Goal: Register for event/course

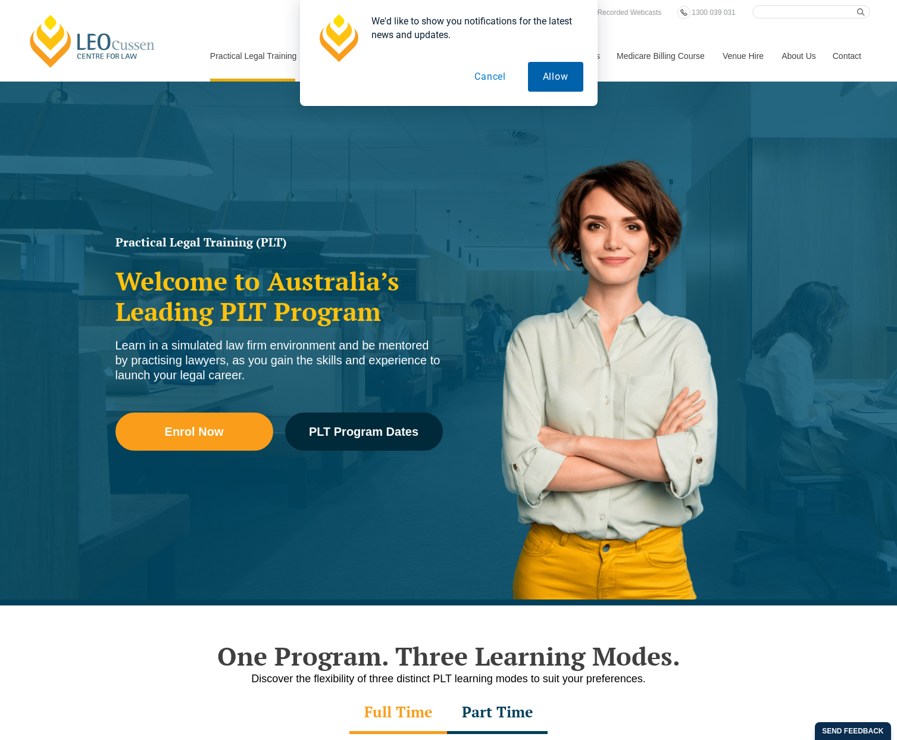
click at [550, 80] on button "Allow" at bounding box center [555, 77] width 55 height 30
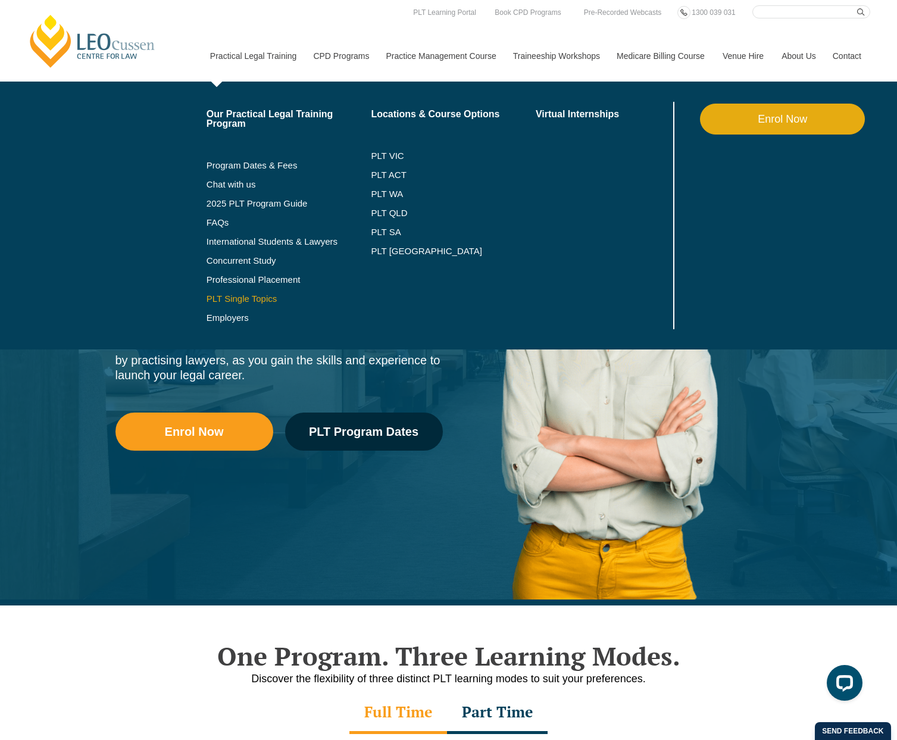
click at [246, 299] on link "PLT Single Topics" at bounding box center [288, 299] width 165 height 10
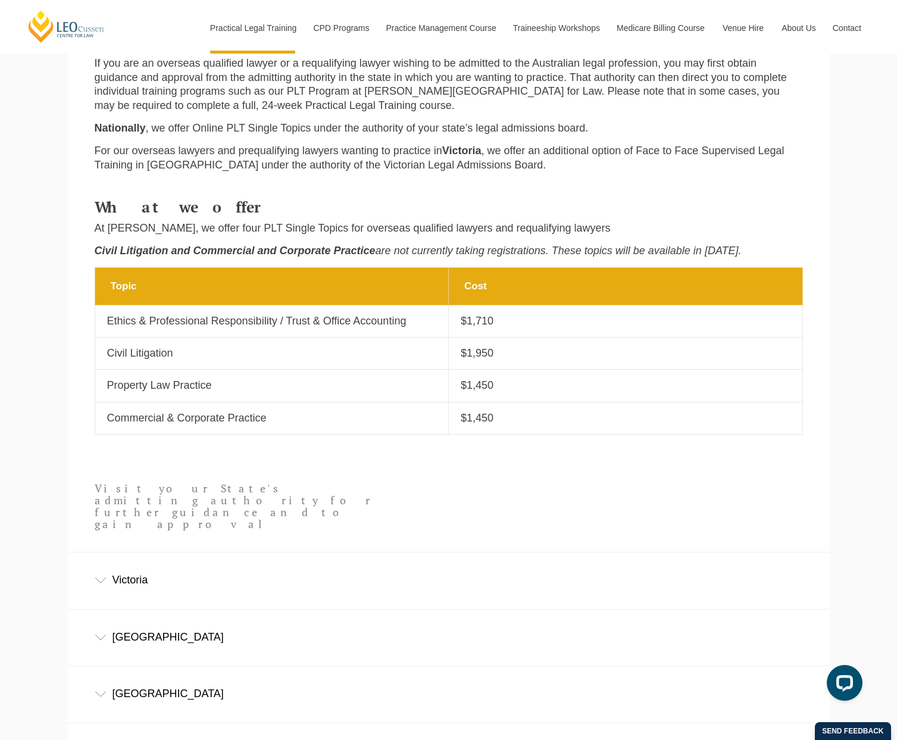
scroll to position [357, 0]
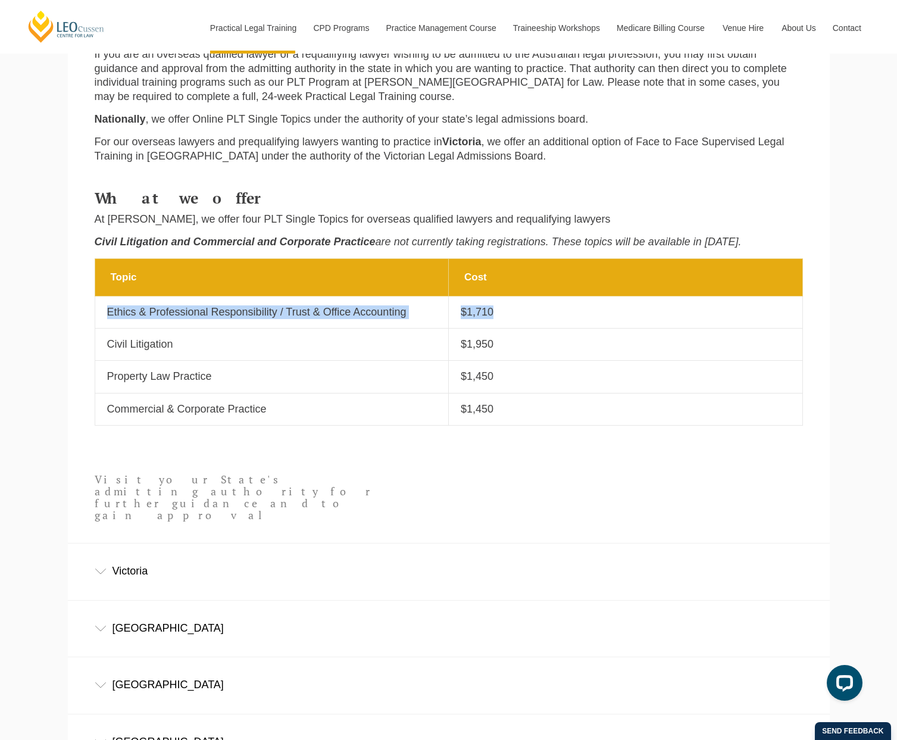
drag, startPoint x: 107, startPoint y: 311, endPoint x: 509, endPoint y: 311, distance: 402.2
click at [509, 311] on tr "Topic Ethics & Professional Responsibility / Trust & Office Accounting Cost $1,…" at bounding box center [448, 312] width 707 height 32
click at [493, 313] on p "$1,710" at bounding box center [626, 312] width 330 height 14
drag, startPoint x: 503, startPoint y: 313, endPoint x: 100, endPoint y: 308, distance: 403.5
click at [100, 308] on tr "Topic Ethics & Professional Responsibility / Trust & Office Accounting Cost $1,…" at bounding box center [448, 312] width 707 height 32
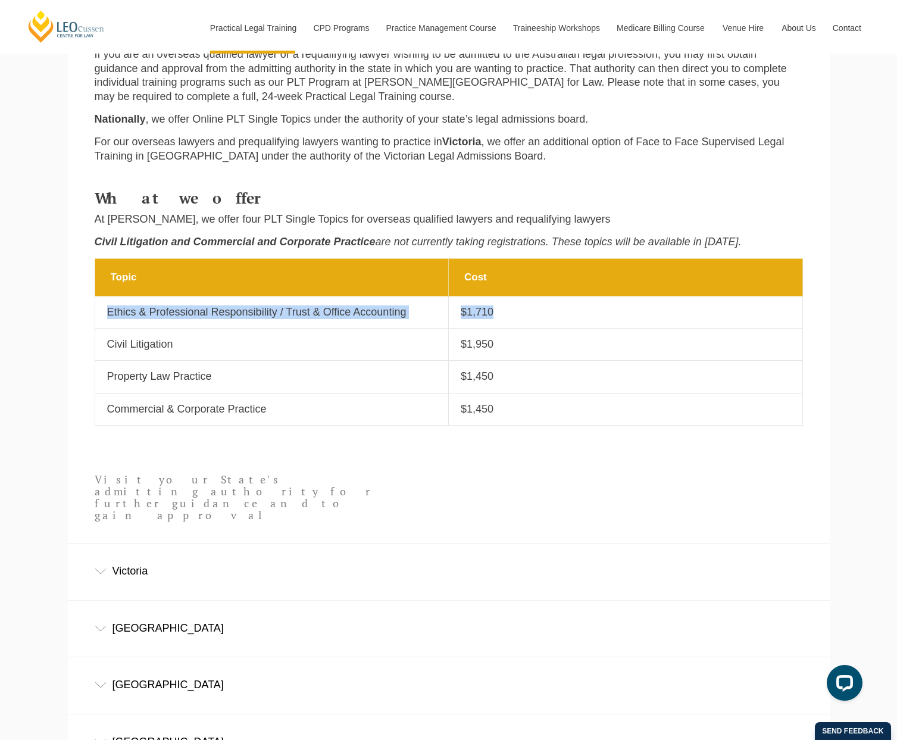
click at [133, 314] on p "Ethics & Professional Responsibility / Trust & Office Accounting" at bounding box center [272, 312] width 330 height 14
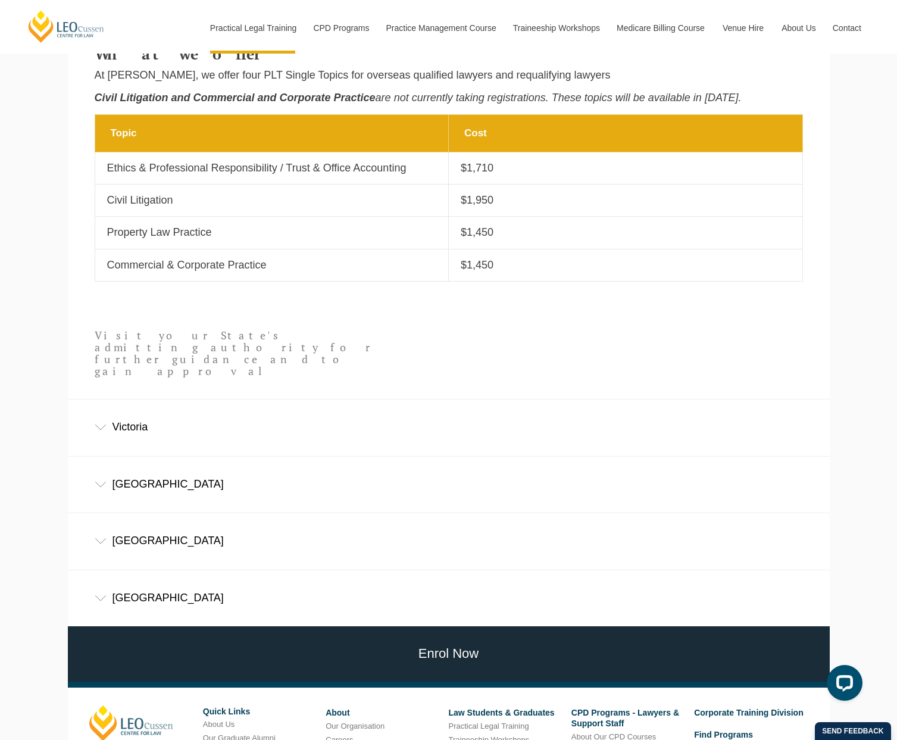
scroll to position [411, 0]
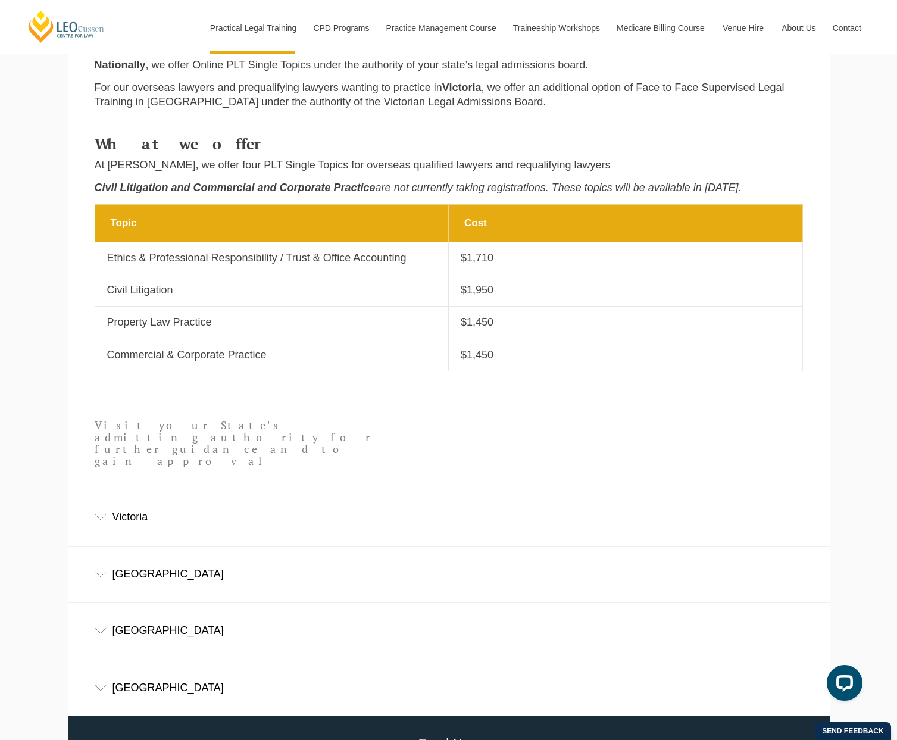
drag, startPoint x: 153, startPoint y: 426, endPoint x: 144, endPoint y: 426, distance: 8.9
click at [153, 426] on p "Visit your State's admitting authority for further guidance and to gain approval" at bounding box center [237, 442] width 284 height 47
drag, startPoint x: 130, startPoint y: 426, endPoint x: 223, endPoint y: 431, distance: 92.9
click at [223, 431] on p "Visit your State's admitting authority for further guidance and to gain approval" at bounding box center [237, 442] width 284 height 47
click at [223, 436] on p "Visit your State's admitting authority for further guidance and to gain approval" at bounding box center [237, 442] width 284 height 47
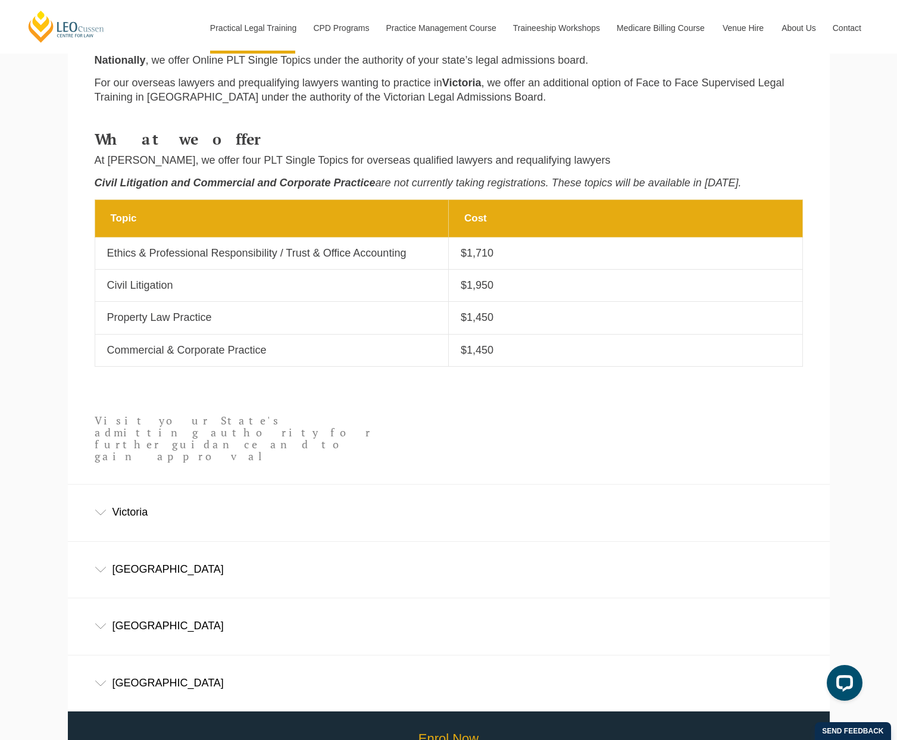
scroll to position [352, 0]
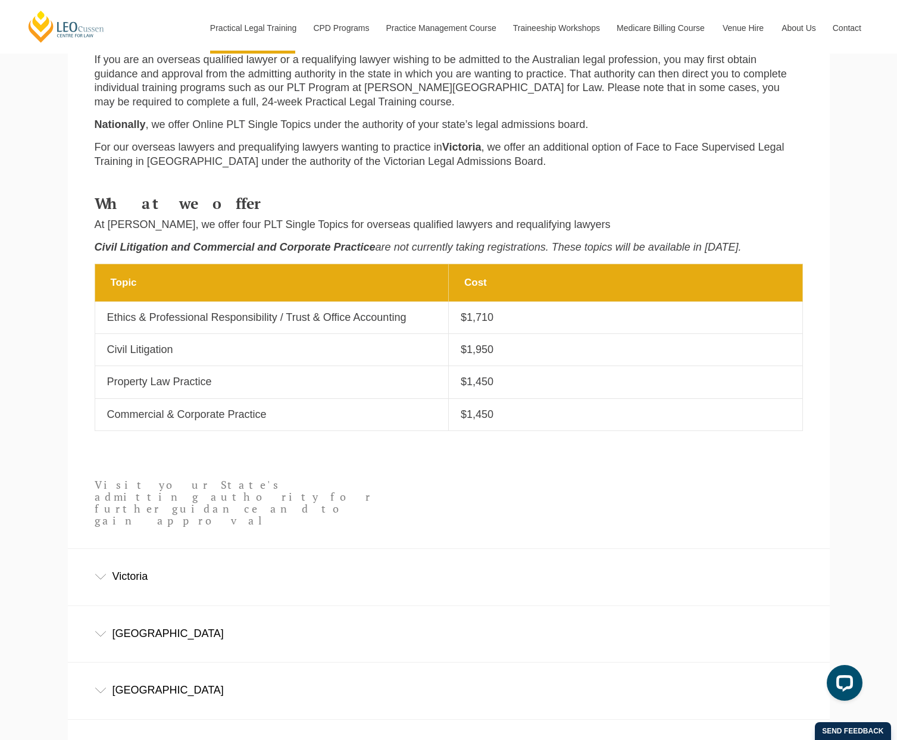
click at [102, 663] on div "Western Australia" at bounding box center [449, 689] width 762 height 55
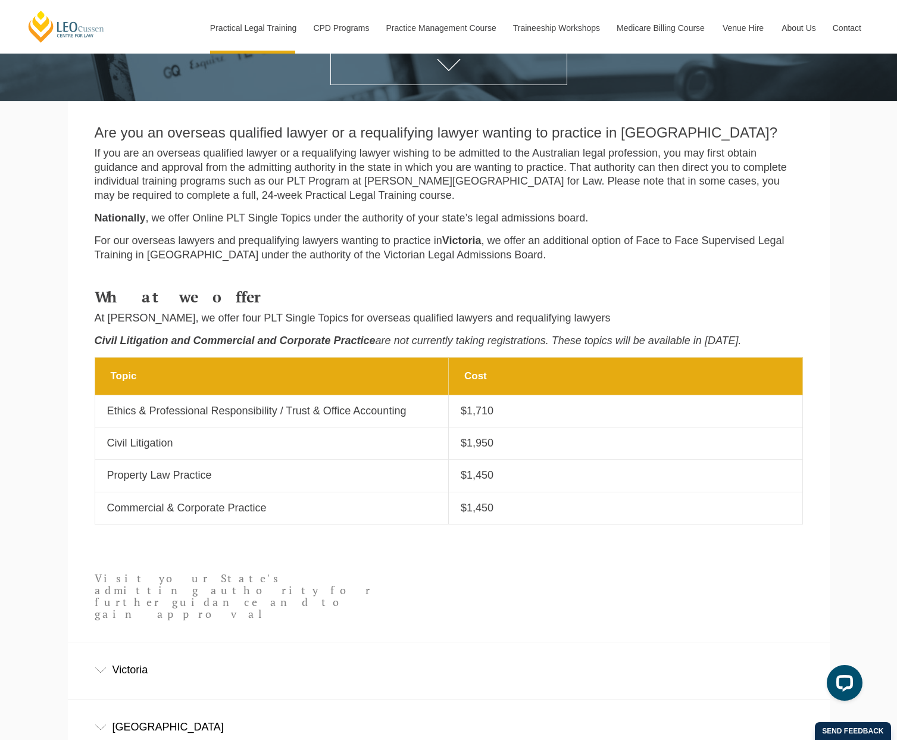
scroll to position [114, 0]
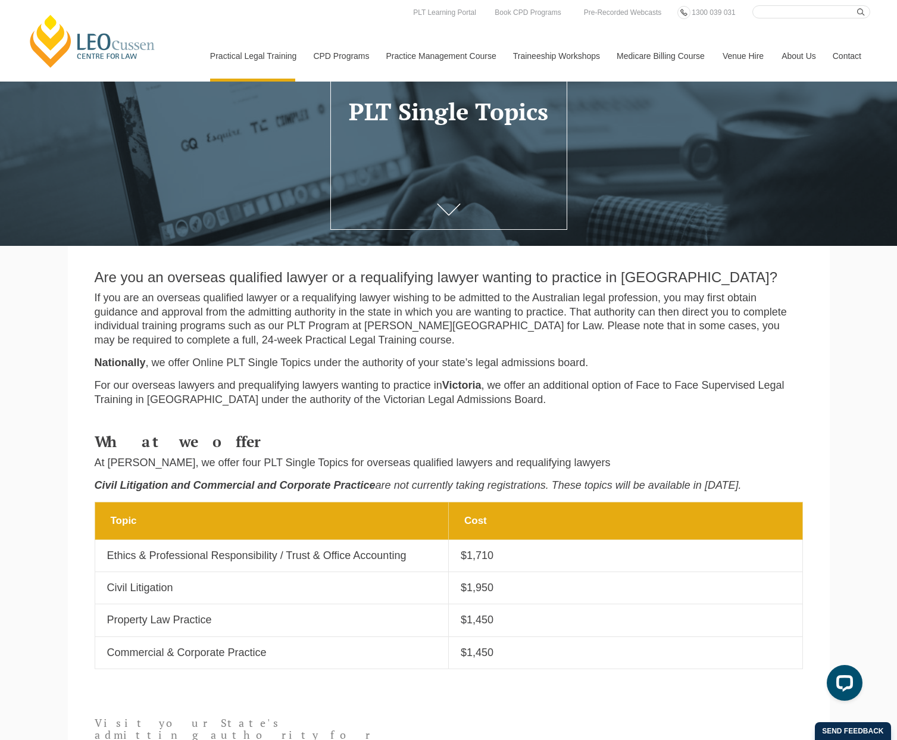
click at [851, 55] on link "Contact" at bounding box center [847, 55] width 46 height 51
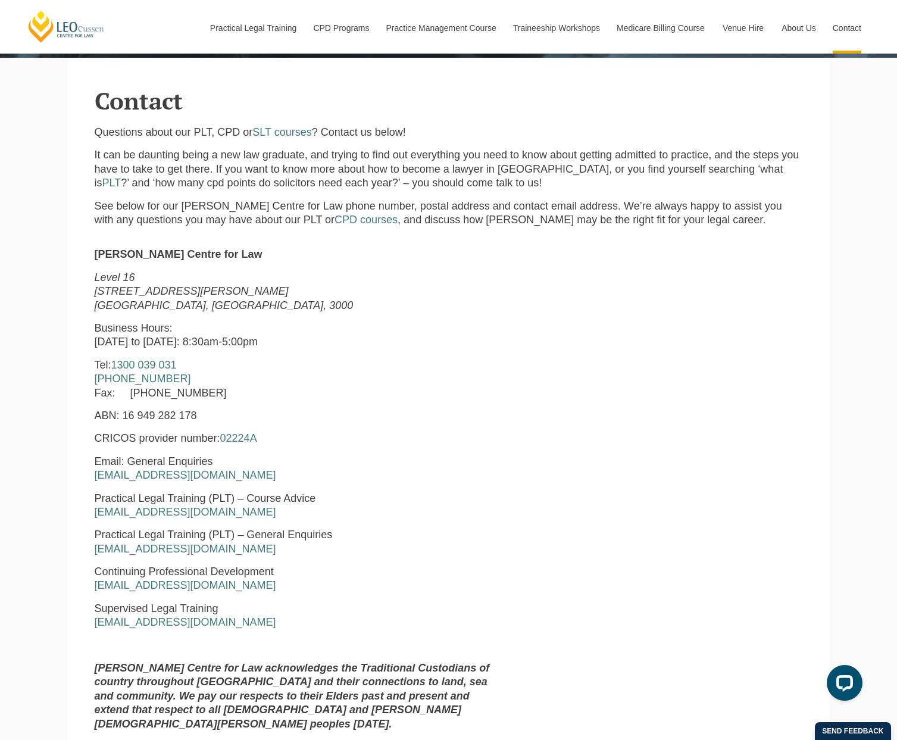
scroll to position [357, 0]
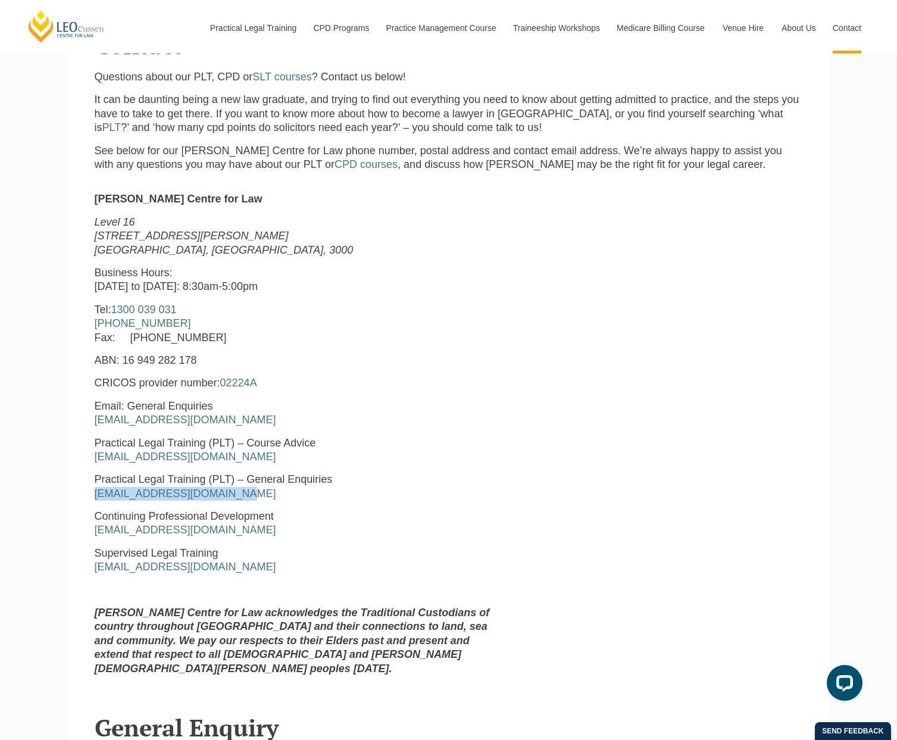
drag, startPoint x: 231, startPoint y: 495, endPoint x: 86, endPoint y: 497, distance: 144.6
click at [86, 497] on div "Leo Cussen Centre for Law Level 16 15 William Street Melbourne, Victoria, 3000 …" at bounding box center [298, 438] width 424 height 492
drag, startPoint x: 253, startPoint y: 459, endPoint x: 87, endPoint y: 459, distance: 166.0
click at [87, 459] on div "Leo Cussen Centre for Law Level 16 15 William Street Melbourne, Victoria, 3000 …" at bounding box center [298, 438] width 424 height 492
copy link "courseadvice@leocussen.edu.au"
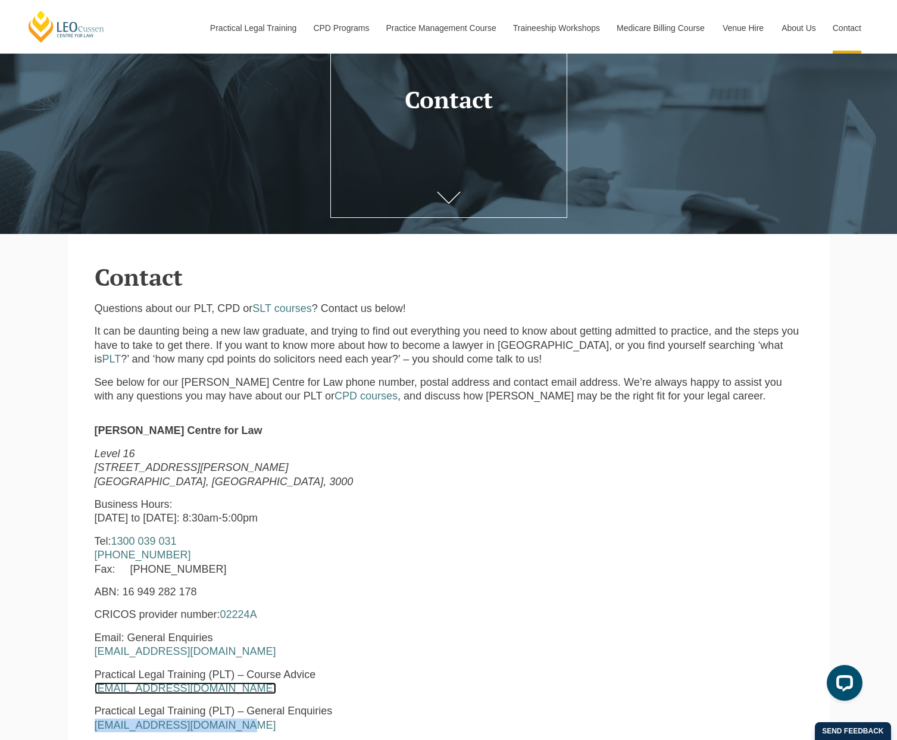
scroll to position [0, 0]
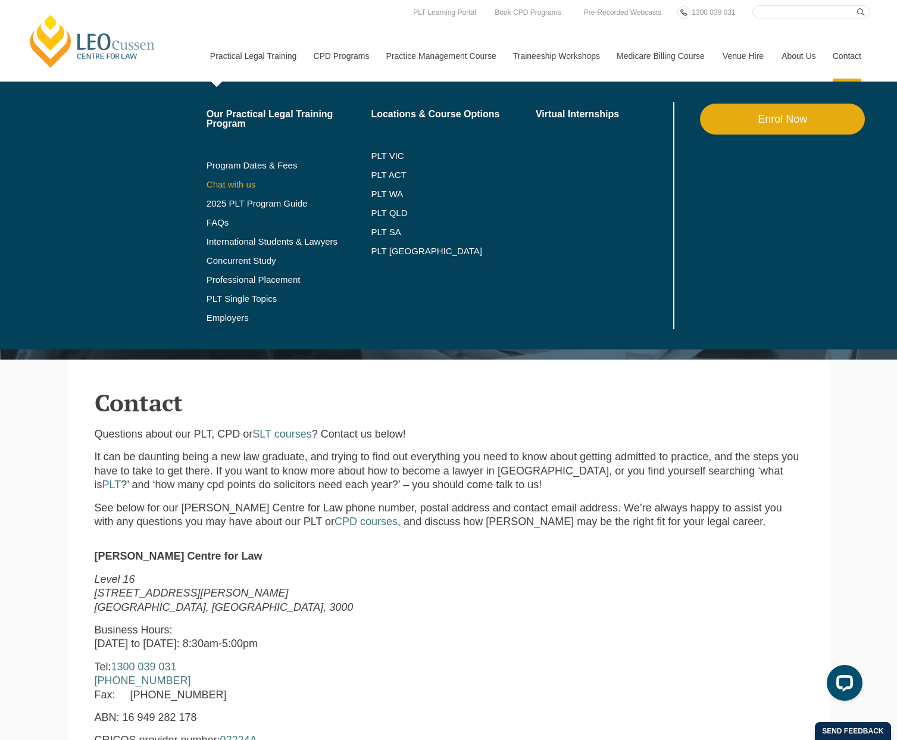
click at [243, 182] on link "Chat with us" at bounding box center [288, 185] width 165 height 10
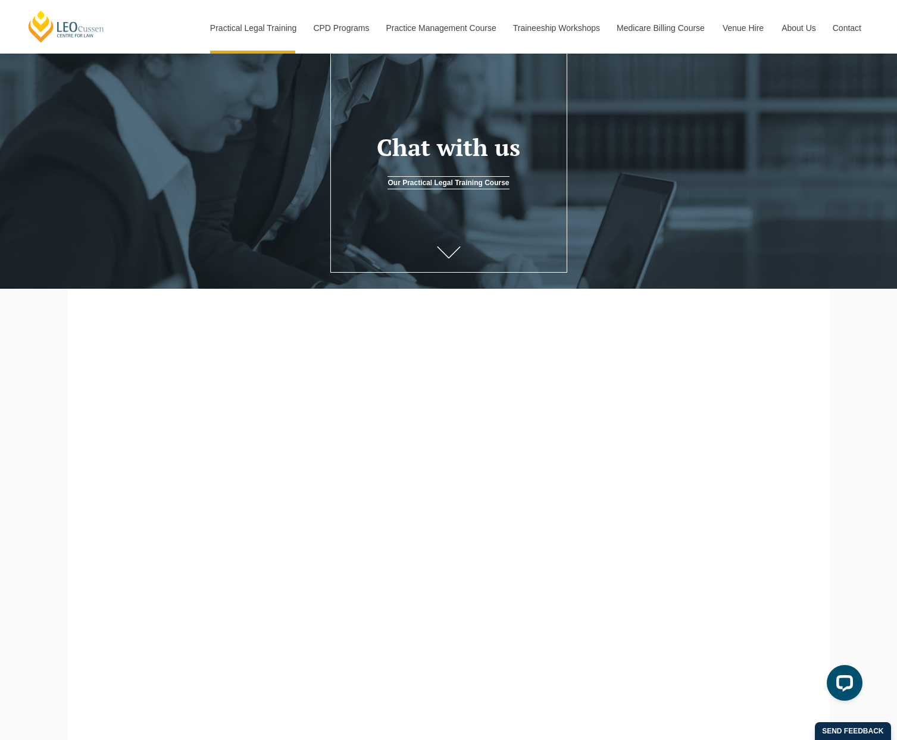
scroll to position [179, 0]
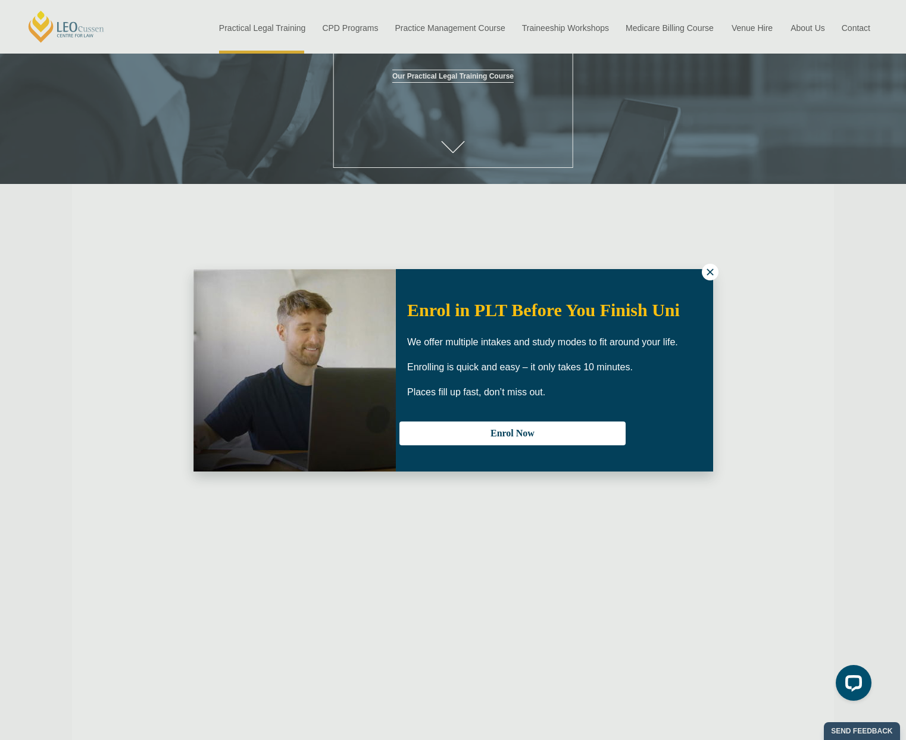
click at [707, 278] on button at bounding box center [710, 272] width 17 height 17
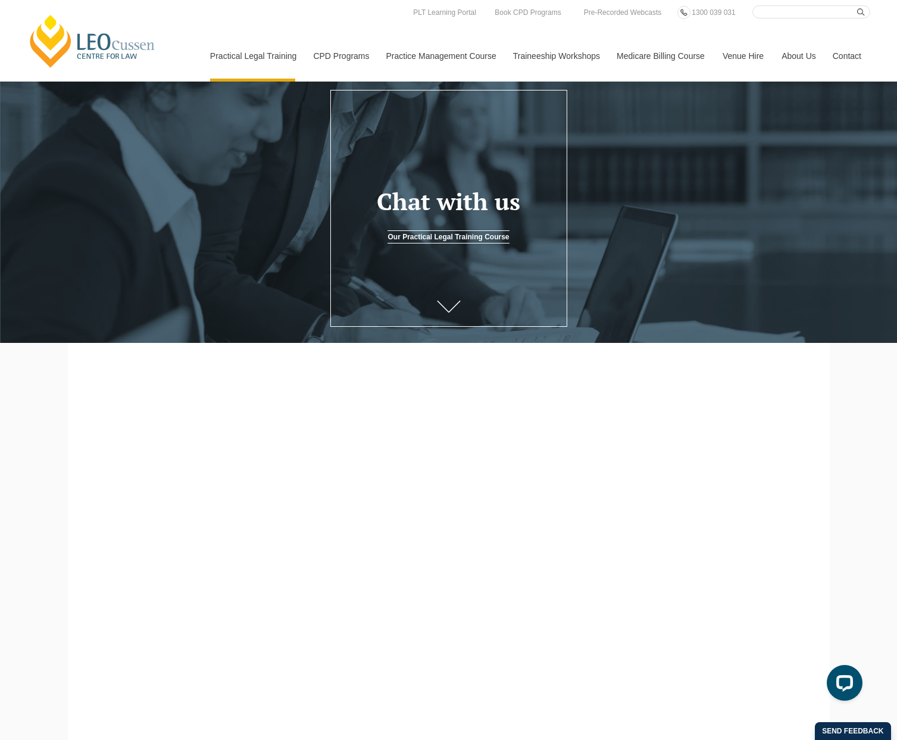
scroll to position [0, 0]
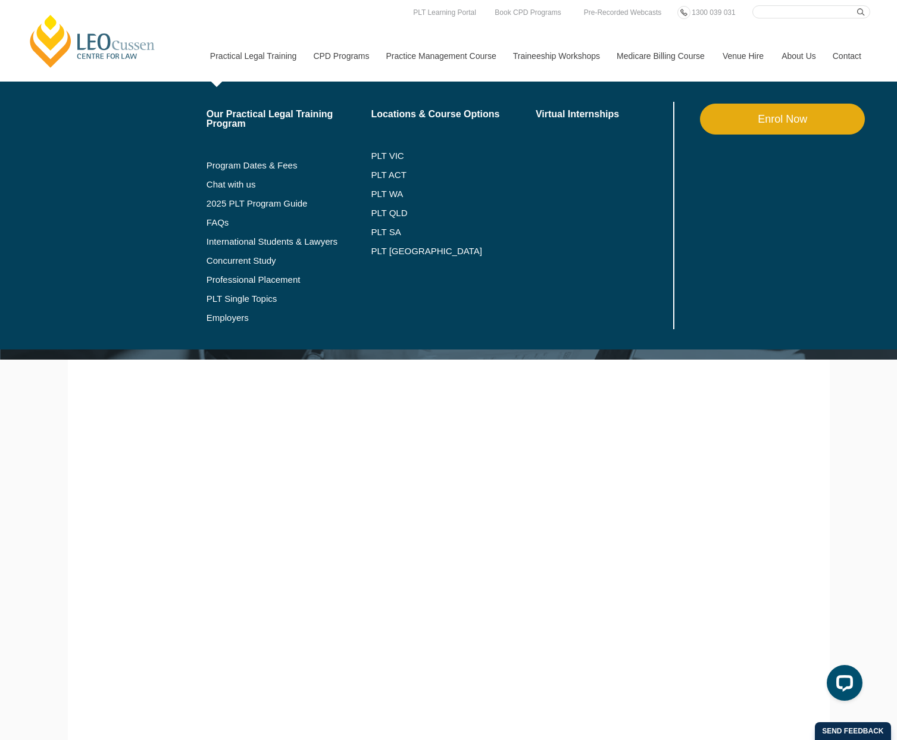
click at [248, 292] on li "PLT Single Topics" at bounding box center [288, 298] width 165 height 19
click at [248, 297] on link "PLT Single Topics" at bounding box center [288, 299] width 165 height 10
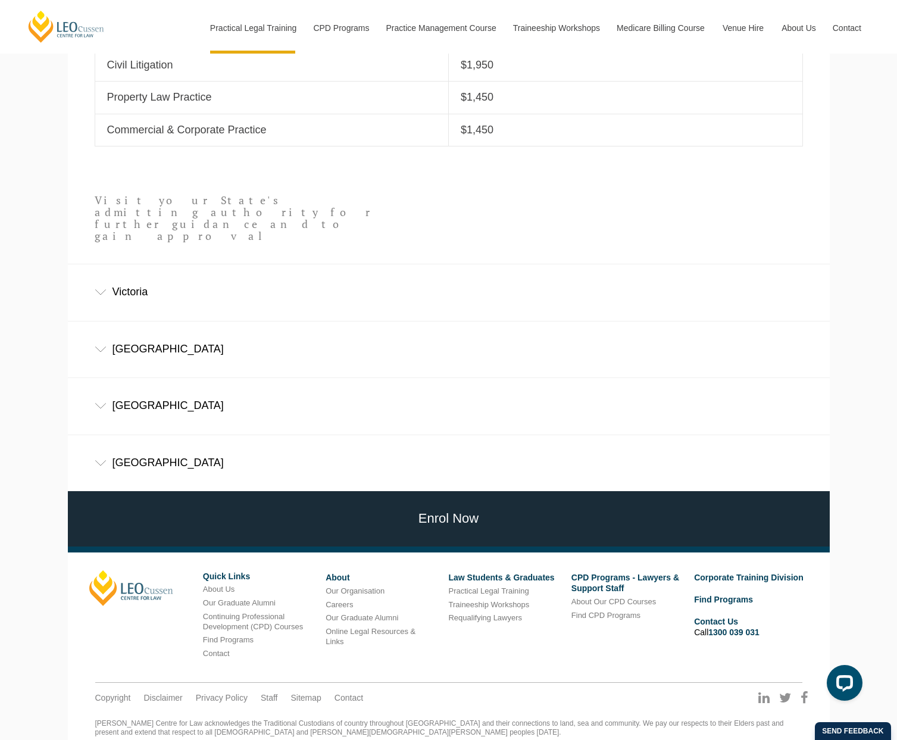
scroll to position [649, 0]
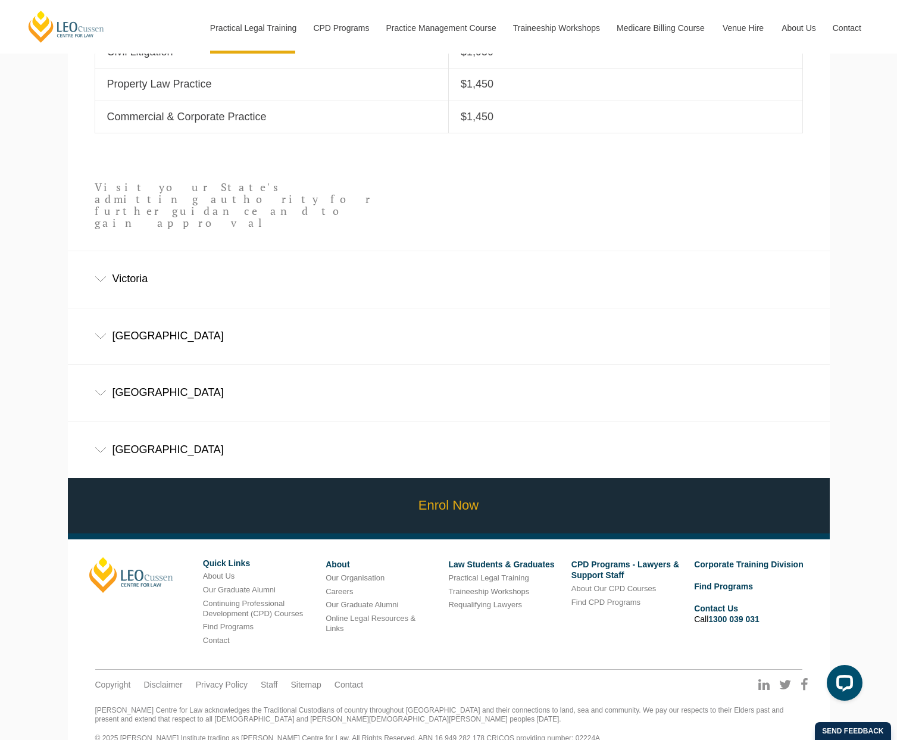
click at [459, 480] on link "Enrol Now" at bounding box center [449, 505] width 768 height 55
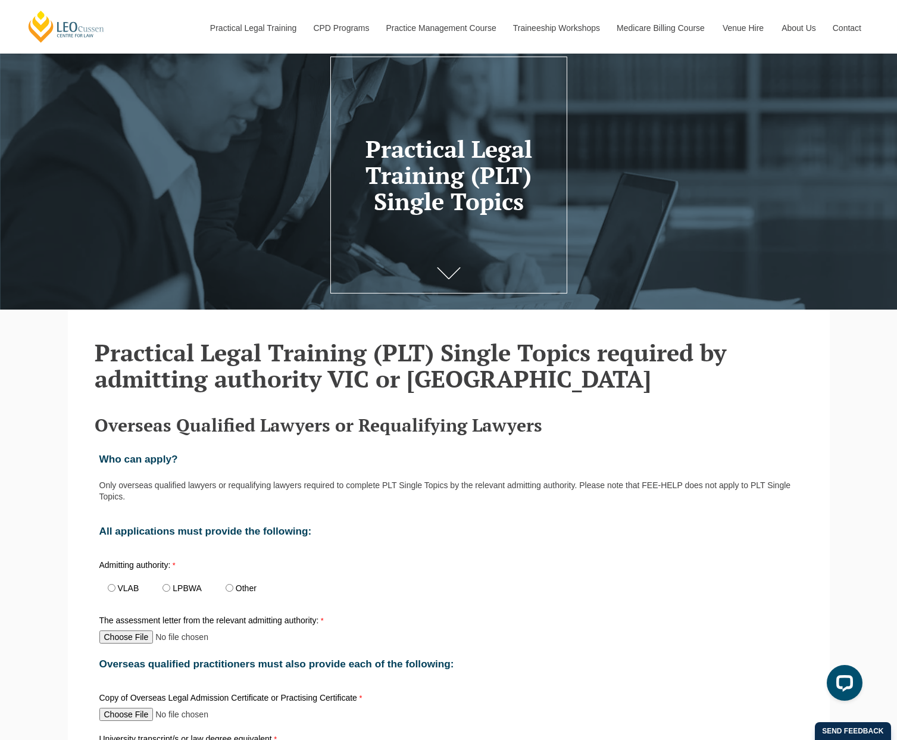
scroll to position [119, 0]
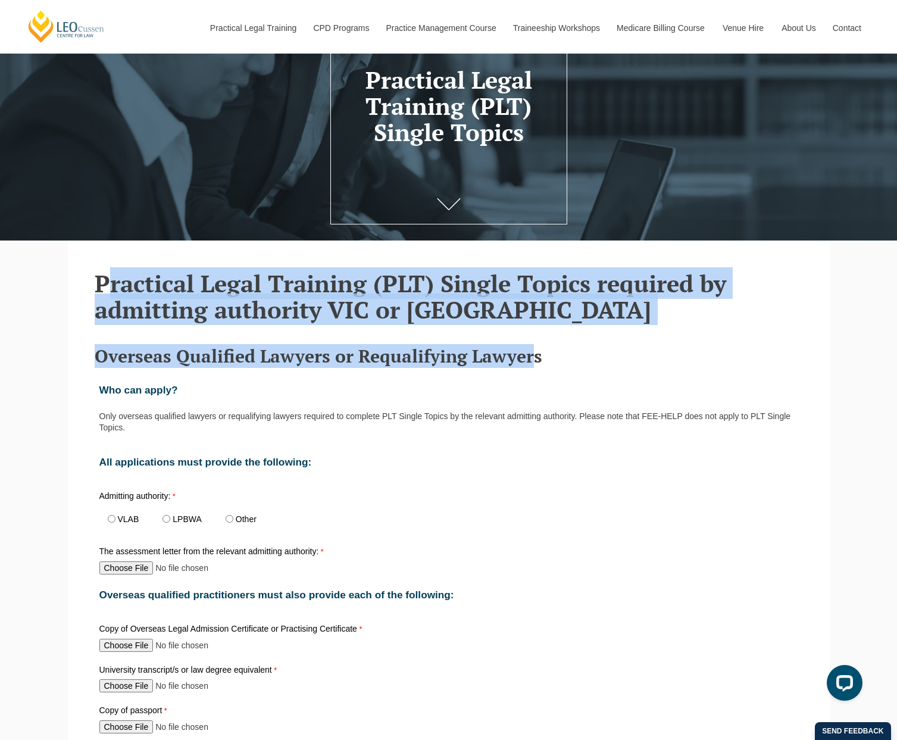
drag, startPoint x: 105, startPoint y: 284, endPoint x: 530, endPoint y: 341, distance: 428.6
click at [326, 306] on h2 "Practical Legal Training (PLT) Single Topics required by admitting authority VI…" at bounding box center [449, 296] width 708 height 52
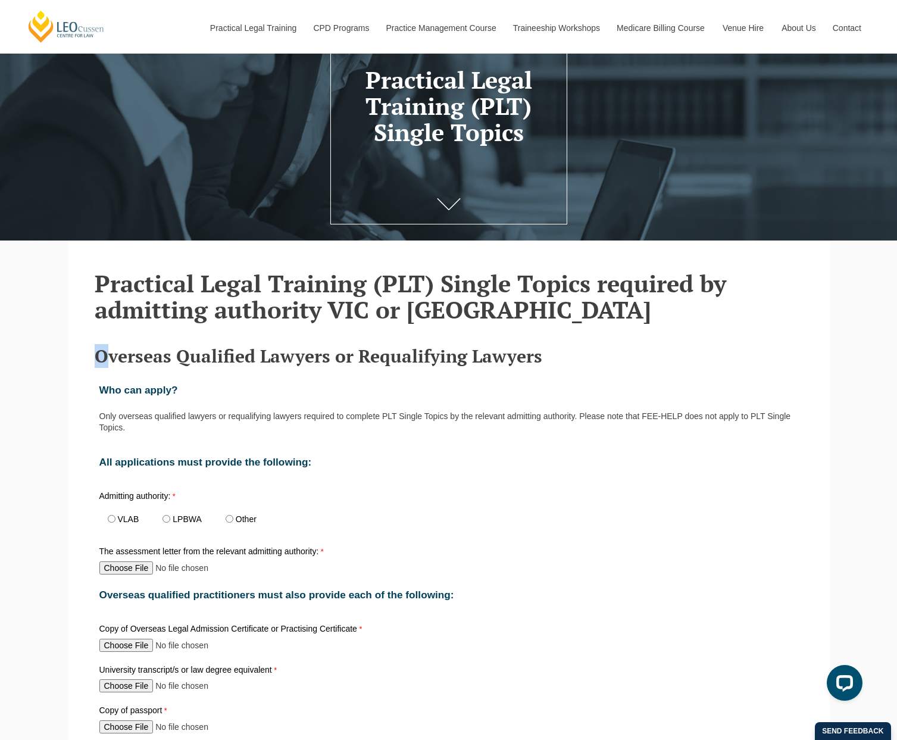
drag, startPoint x: 86, startPoint y: 361, endPoint x: 108, endPoint y: 358, distance: 21.6
click at [103, 358] on h3 "Overseas Qualified Lawyers or Requalifying Lawyers" at bounding box center [449, 356] width 708 height 20
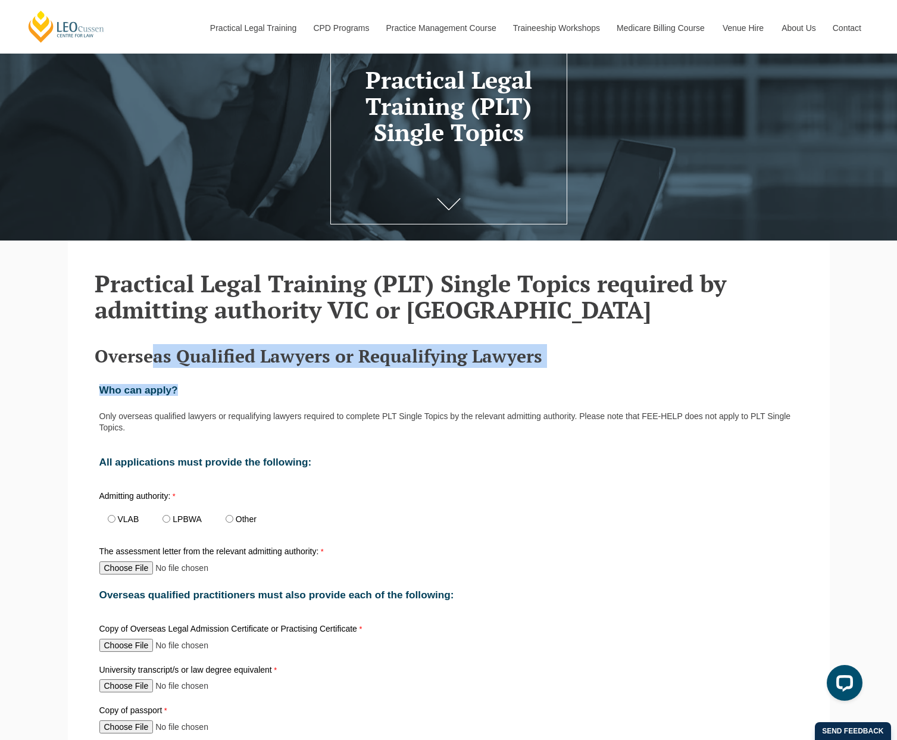
drag, startPoint x: 151, startPoint y: 356, endPoint x: 399, endPoint y: 377, distance: 249.5
click at [184, 383] on div "Who can apply?" at bounding box center [449, 390] width 708 height 36
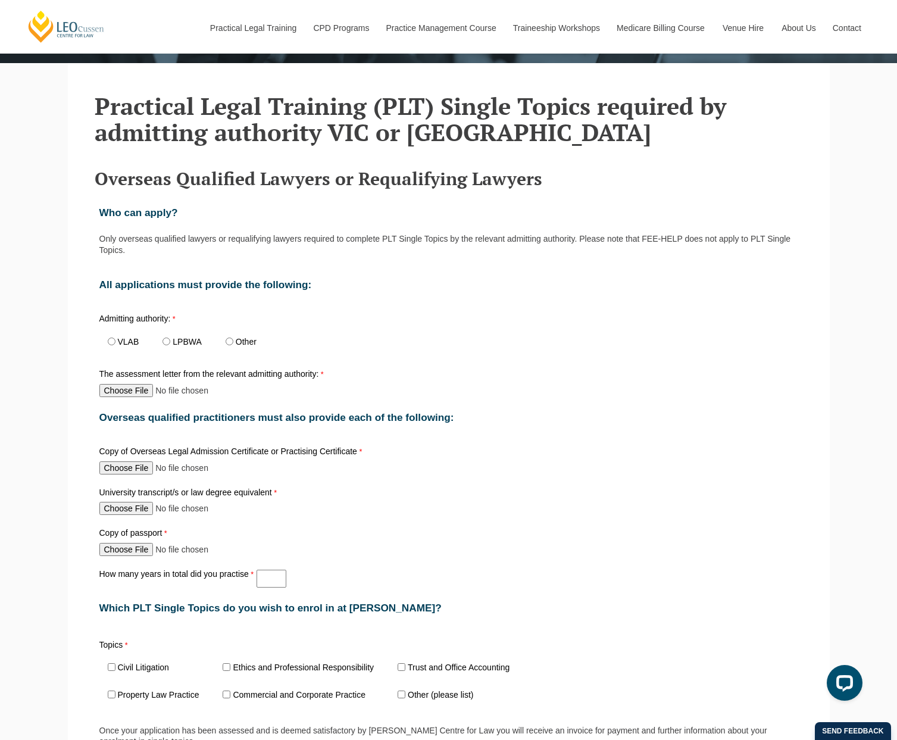
scroll to position [298, 0]
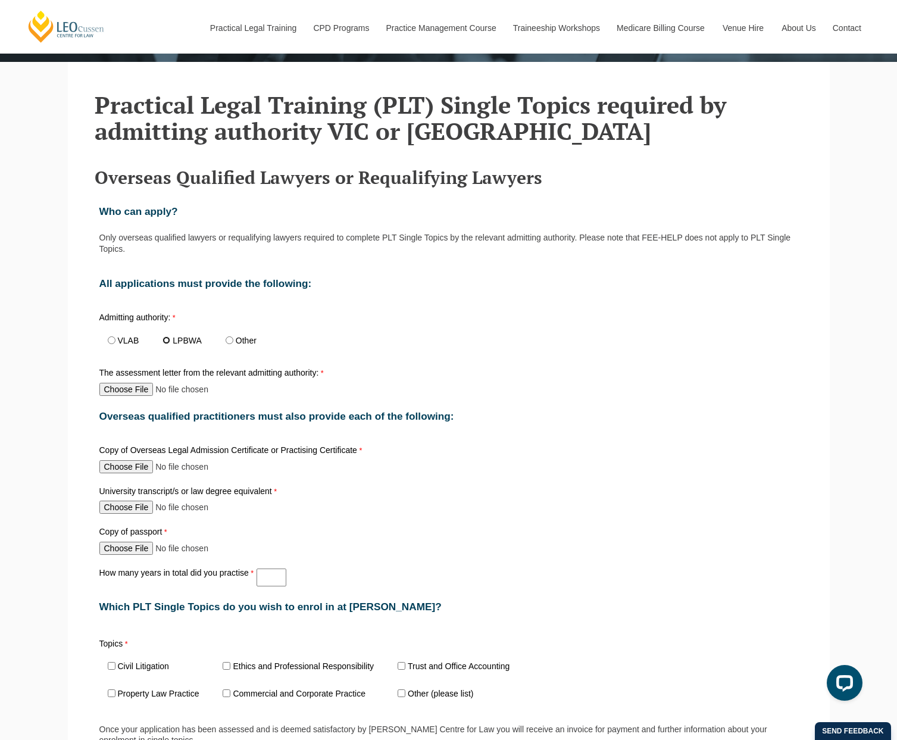
click at [168, 340] on input "LPBWA" at bounding box center [166, 340] width 8 height 8
radio input "true"
click at [635, 433] on div "Overseas qualified practitioners must also provide each of the following:" at bounding box center [449, 416] width 708 height 36
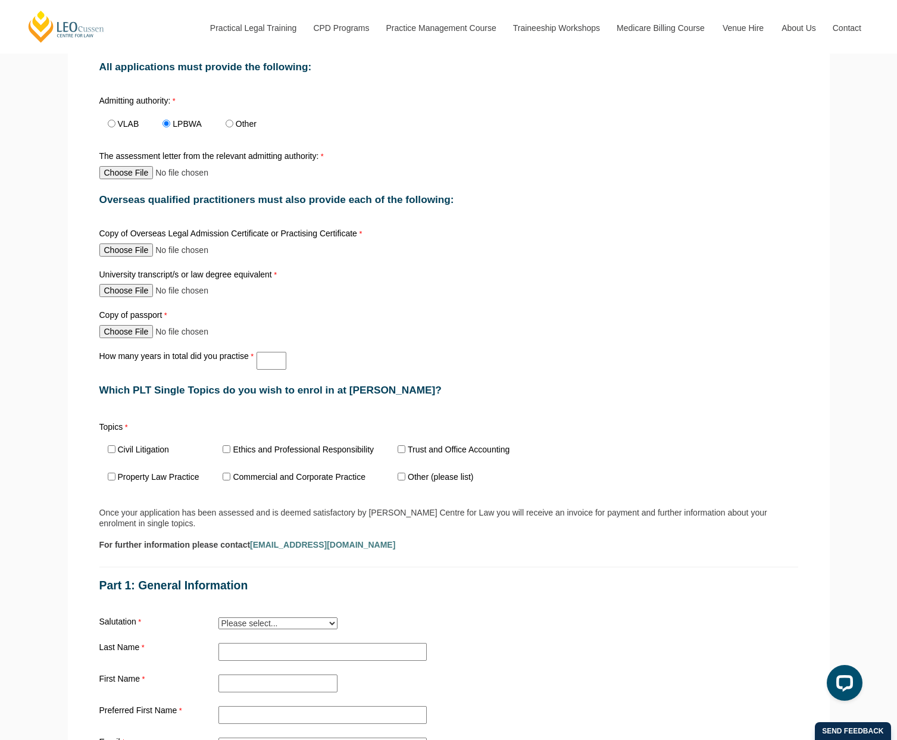
scroll to position [536, 0]
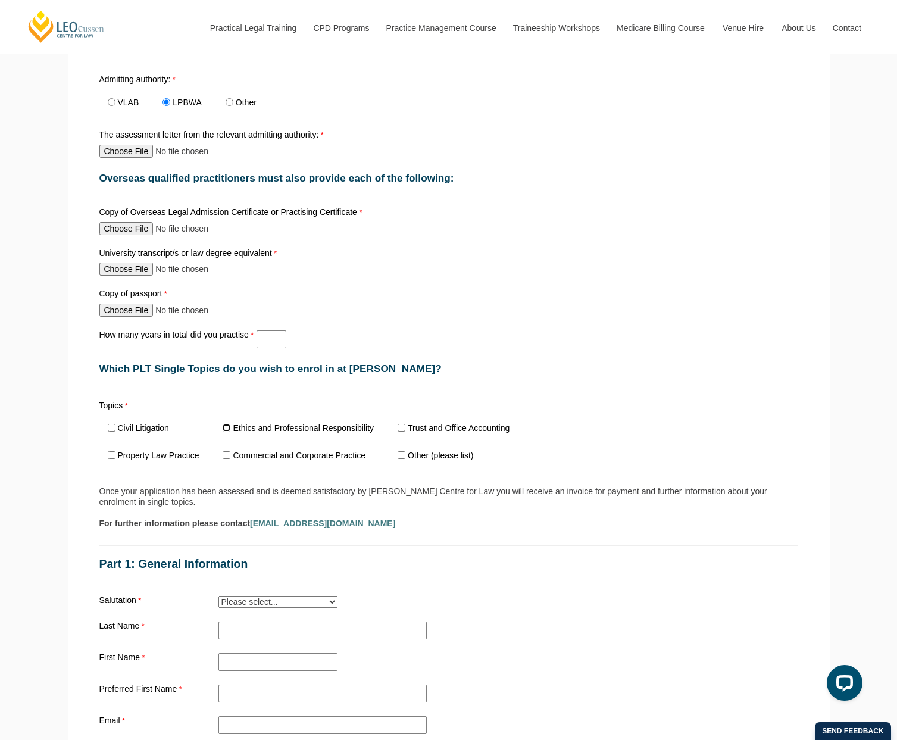
click at [227, 431] on input "Ethics and Professional Responsibility" at bounding box center [227, 428] width 8 height 8
checkbox input "true"
click at [402, 431] on input "Trust and Office Accounting" at bounding box center [401, 428] width 8 height 8
checkbox input "true"
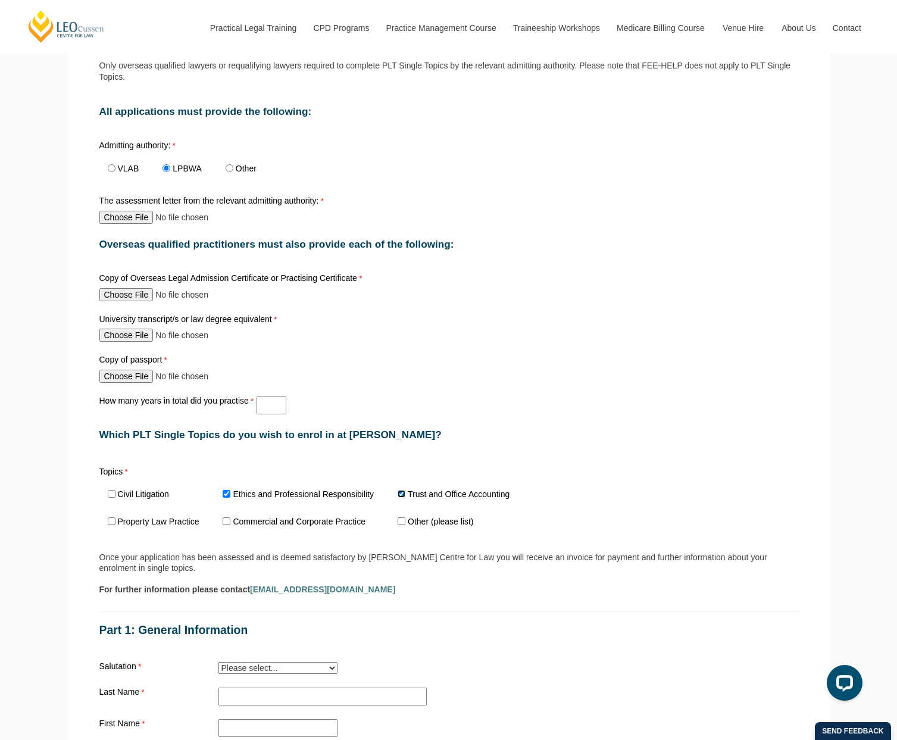
scroll to position [595, 0]
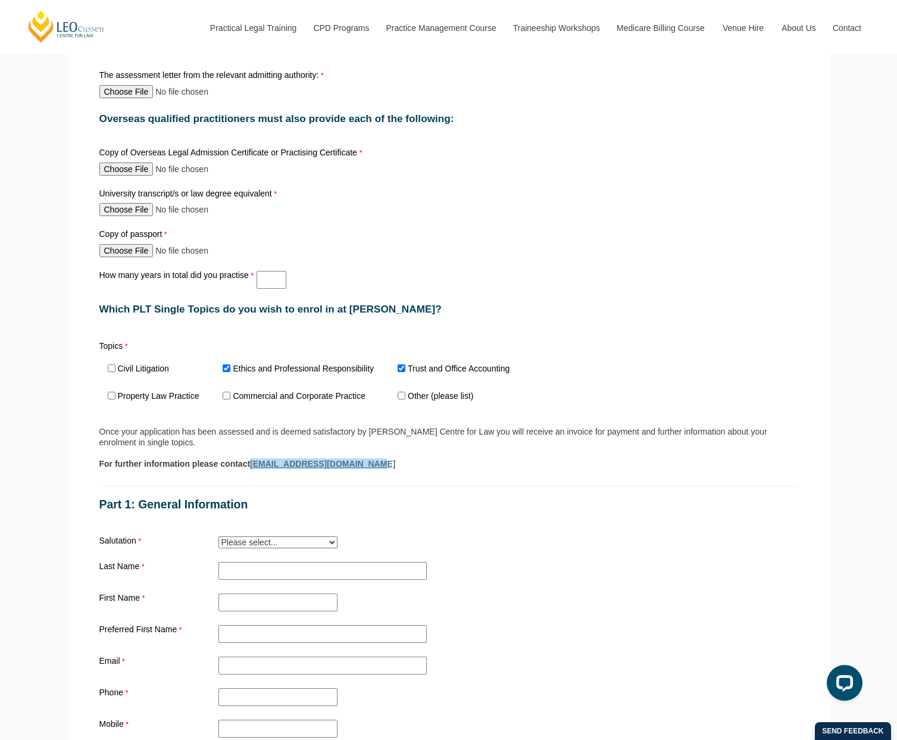
drag, startPoint x: 374, startPoint y: 468, endPoint x: 252, endPoint y: 469, distance: 122.0
click at [252, 469] on div "For further information please contact enquiries@leocussen.edu.au" at bounding box center [448, 463] width 699 height 11
copy link "enquiries@leocussen.edu.au"
click at [608, 478] on div "Part 1: General Information" at bounding box center [449, 498] width 708 height 54
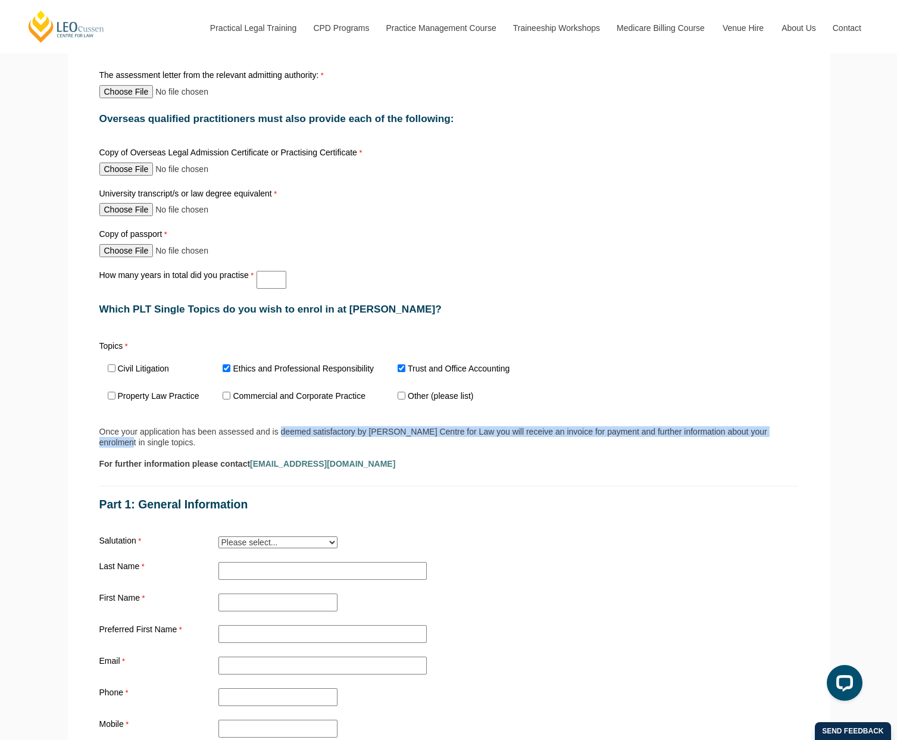
drag, startPoint x: 281, startPoint y: 431, endPoint x: 788, endPoint y: 433, distance: 507.6
click at [788, 433] on div "Once your application has been assessed and is deemed satisfactory by Leo Cusse…" at bounding box center [448, 436] width 699 height 21
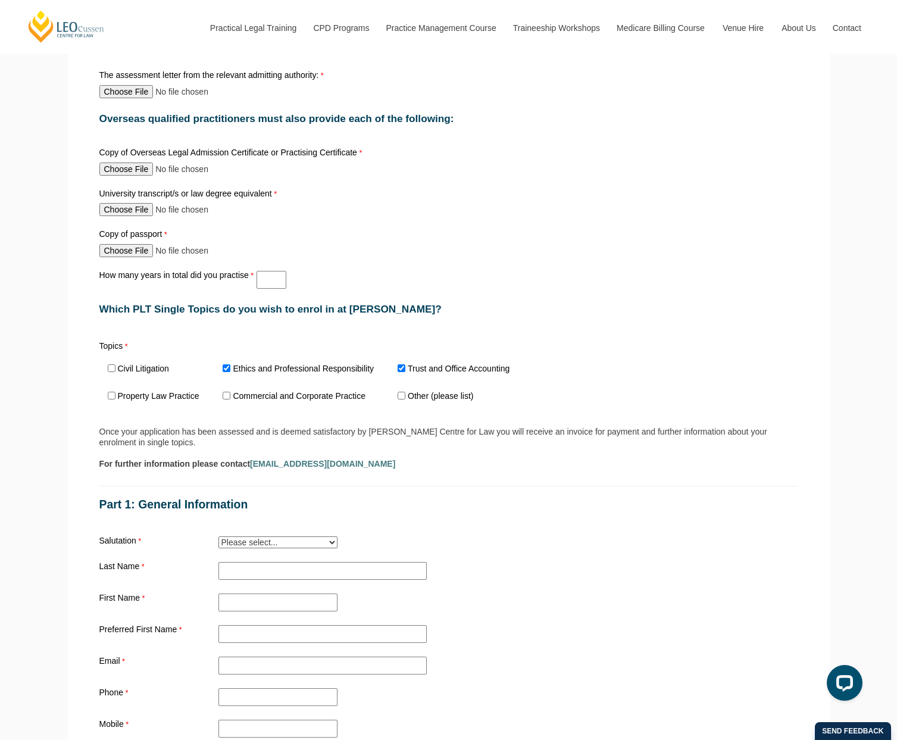
click at [123, 434] on div "Once your application has been assessed and is deemed satisfactory by Leo Cusse…" at bounding box center [448, 436] width 699 height 21
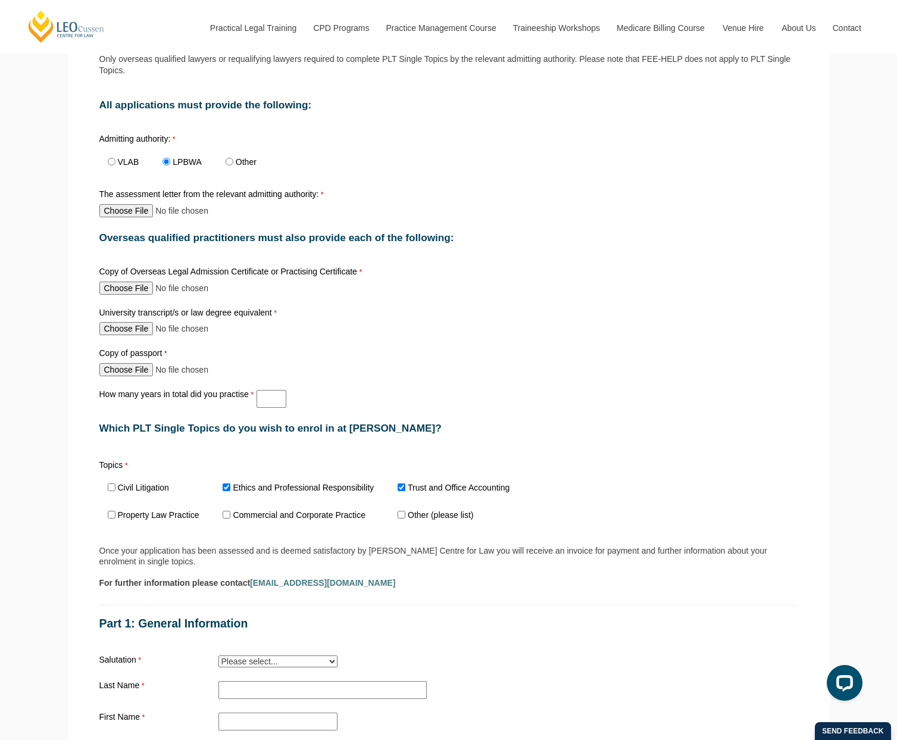
scroll to position [417, 0]
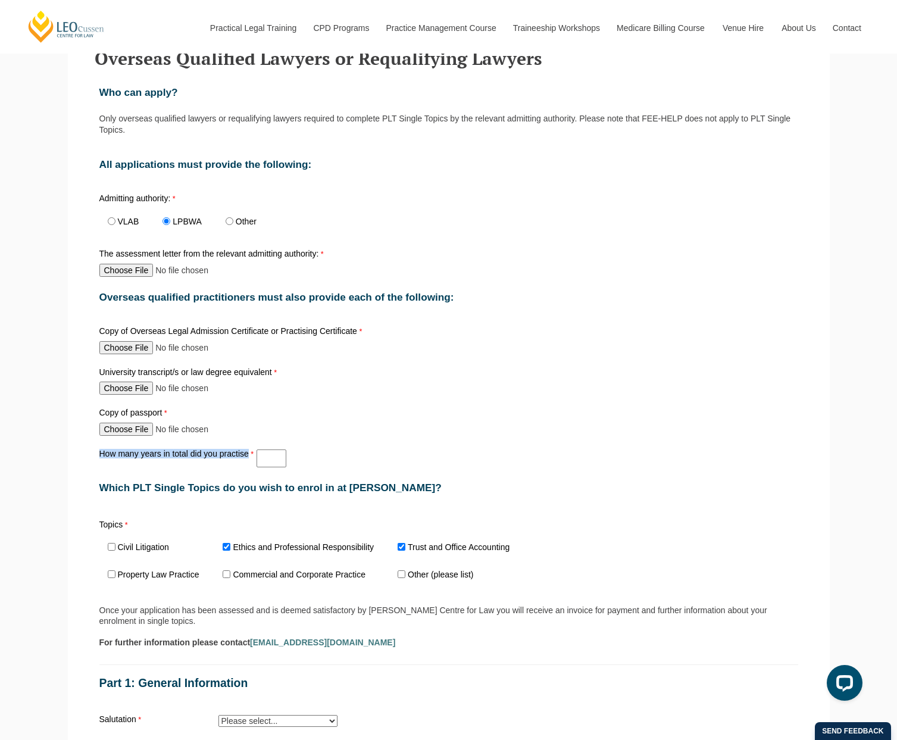
drag, startPoint x: 99, startPoint y: 455, endPoint x: 186, endPoint y: 464, distance: 87.3
click at [186, 464] on div "How many years in total did you practise" at bounding box center [449, 458] width 708 height 23
click at [590, 475] on div "Which PLT Single Topics do you wish to enrol in at Leo Cussen?" at bounding box center [449, 487] width 708 height 36
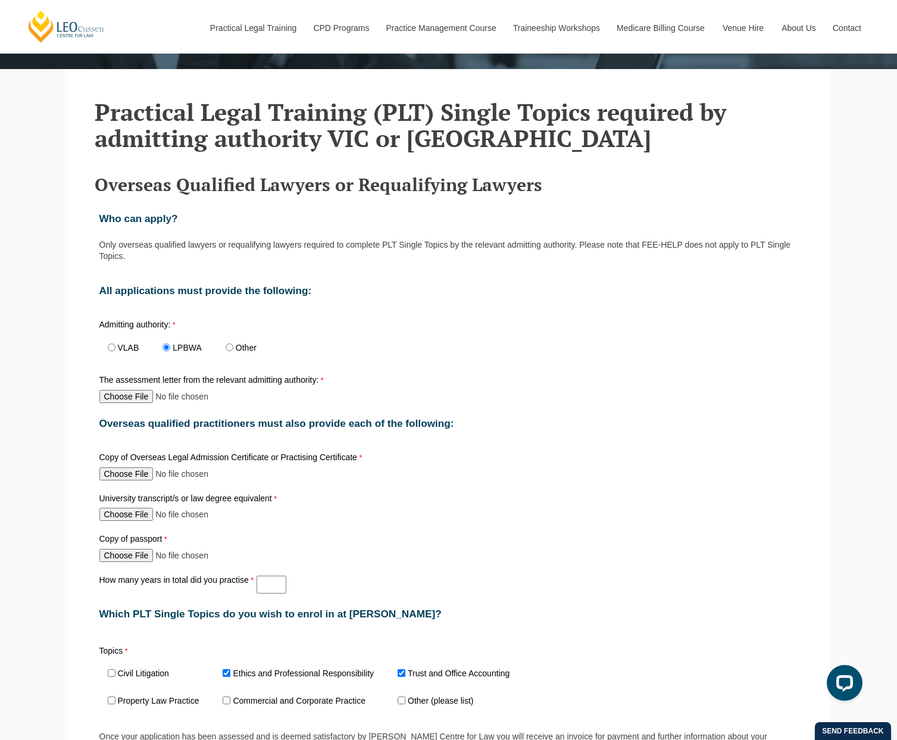
scroll to position [179, 0]
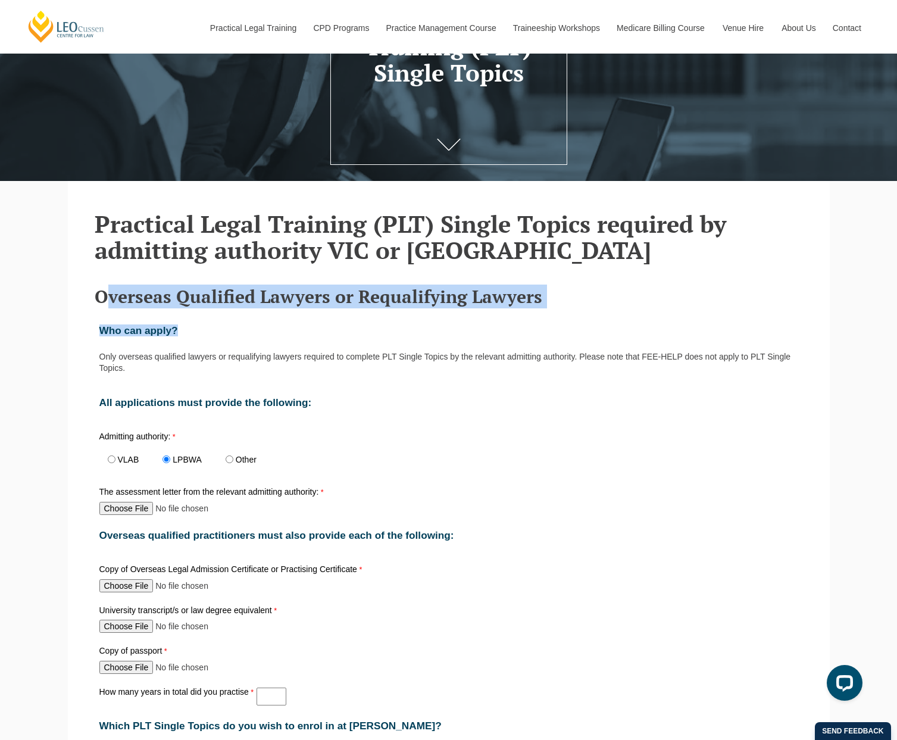
drag, startPoint x: 111, startPoint y: 300, endPoint x: 252, endPoint y: 331, distance: 144.4
click at [228, 343] on div "Who can apply?" at bounding box center [449, 330] width 708 height 36
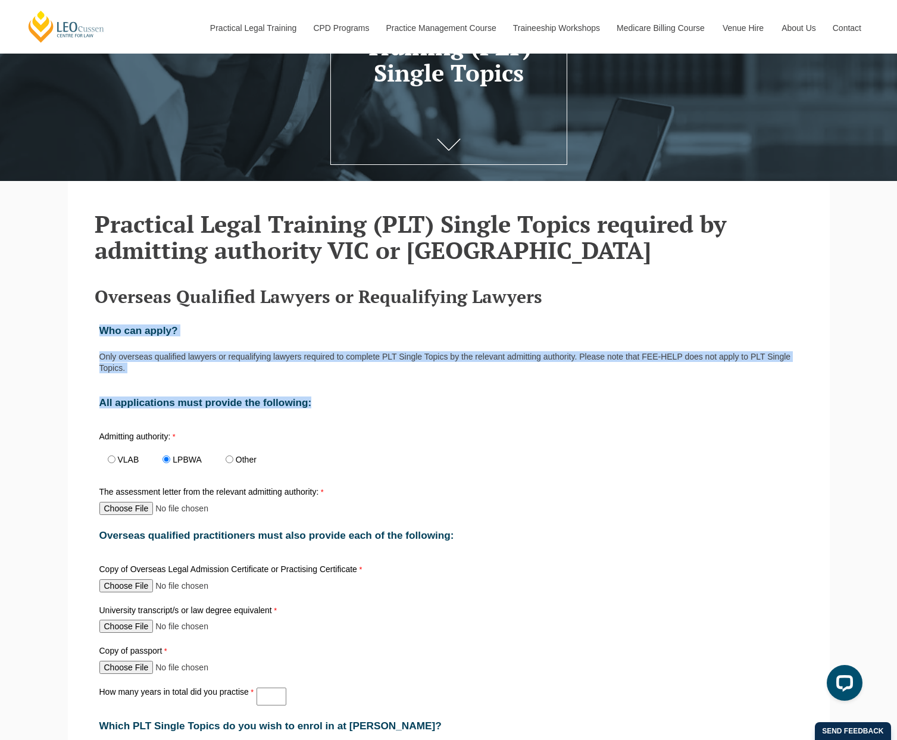
drag, startPoint x: 142, startPoint y: 339, endPoint x: 422, endPoint y: 397, distance: 286.7
click at [422, 397] on div "All applications must provide the following:" at bounding box center [449, 402] width 708 height 36
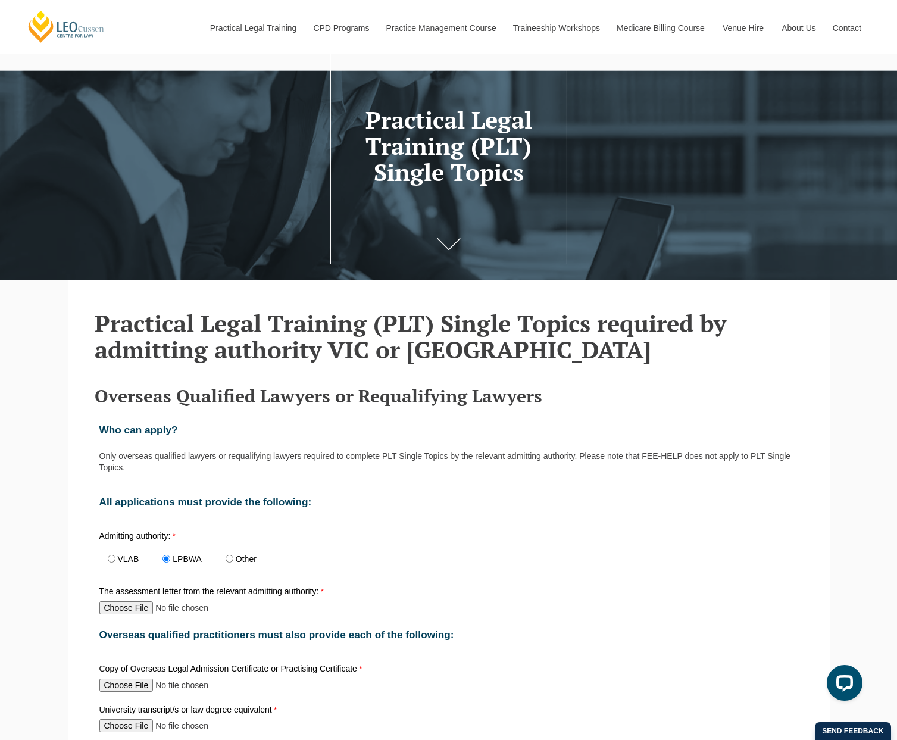
scroll to position [0, 0]
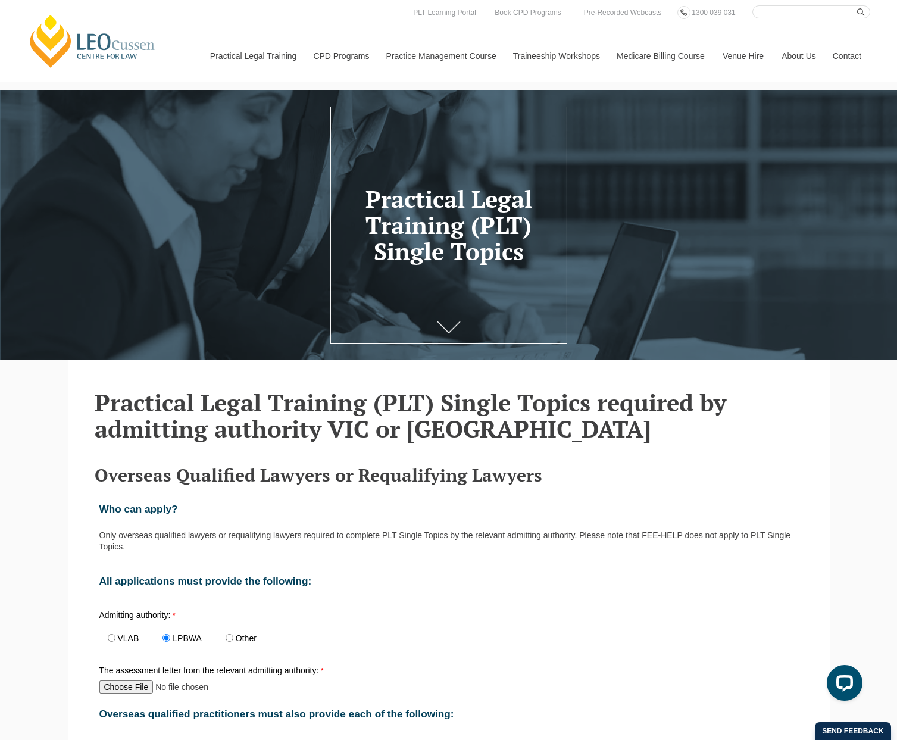
click at [450, 318] on link at bounding box center [449, 328] width 48 height 39
